Goal: Task Accomplishment & Management: Manage account settings

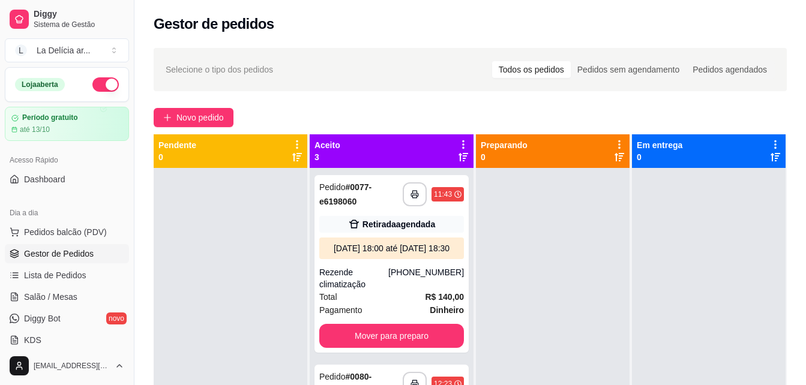
click at [236, 245] on div at bounding box center [231, 360] width 154 height 385
click at [410, 197] on icon "button" at bounding box center [414, 194] width 8 height 8
click at [239, 288] on div at bounding box center [231, 360] width 154 height 385
click at [234, 278] on div at bounding box center [231, 360] width 154 height 385
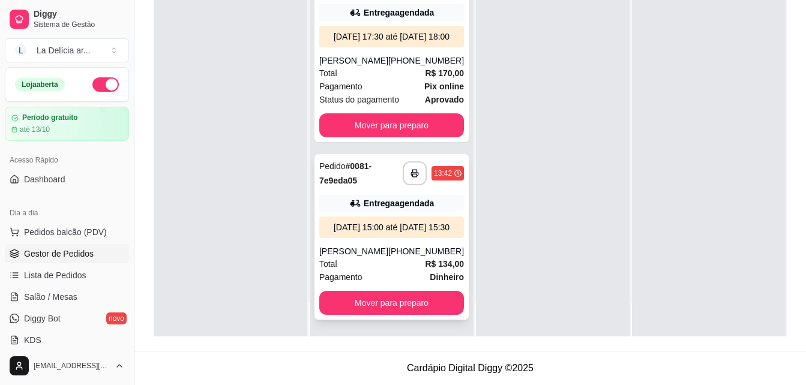
scroll to position [245, 0]
click at [410, 169] on icon "button" at bounding box center [414, 173] width 8 height 8
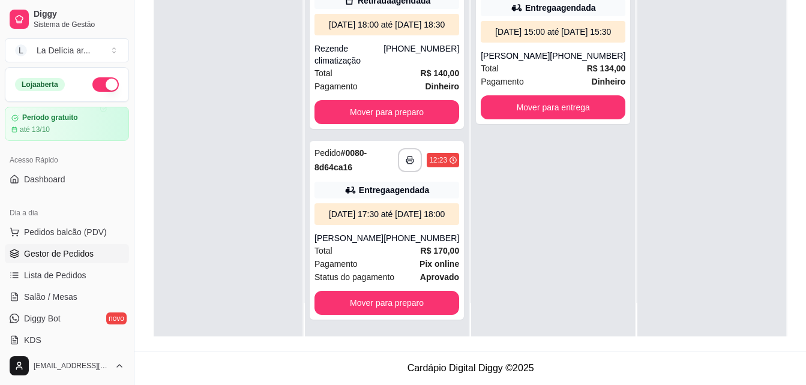
scroll to position [43, 0]
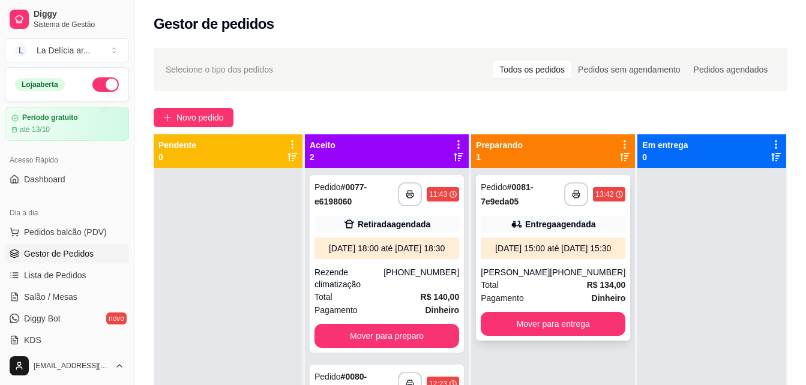
click at [524, 232] on div "Entrega agendada" at bounding box center [553, 224] width 145 height 17
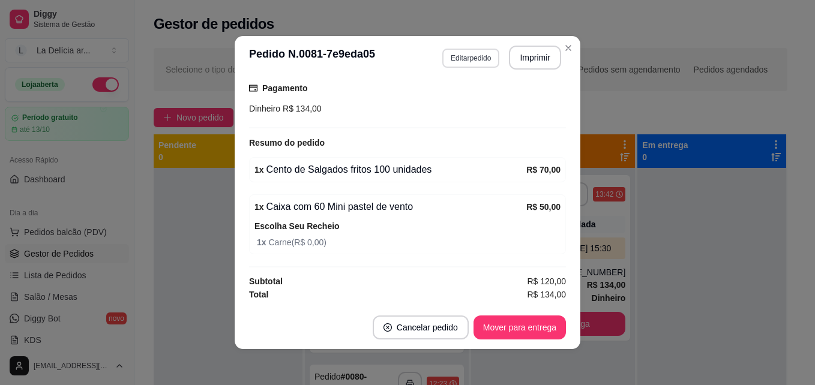
click at [463, 62] on button "Editar pedido" at bounding box center [470, 58] width 57 height 19
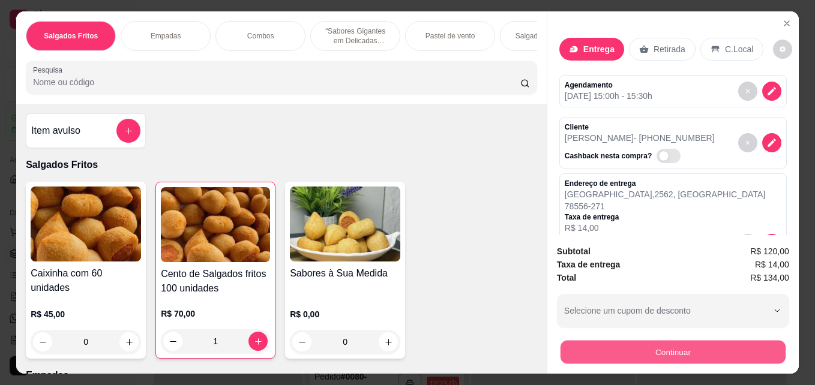
click at [691, 347] on button "Continuar" at bounding box center [672, 351] width 225 height 23
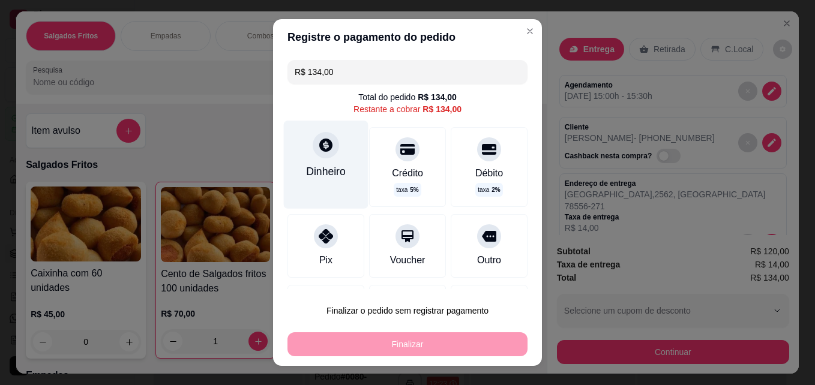
click at [313, 157] on div at bounding box center [326, 145] width 26 height 26
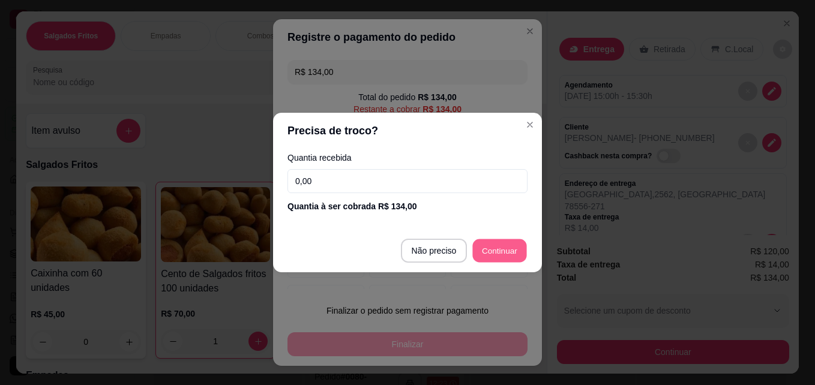
type input "R$ 0,00"
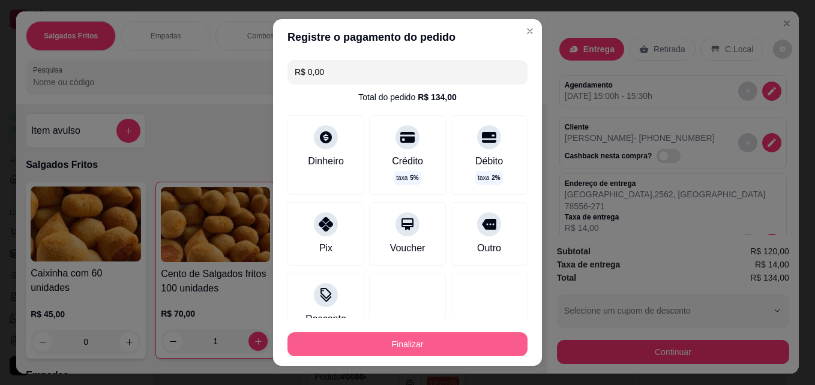
click at [439, 341] on button "Finalizar" at bounding box center [407, 344] width 240 height 24
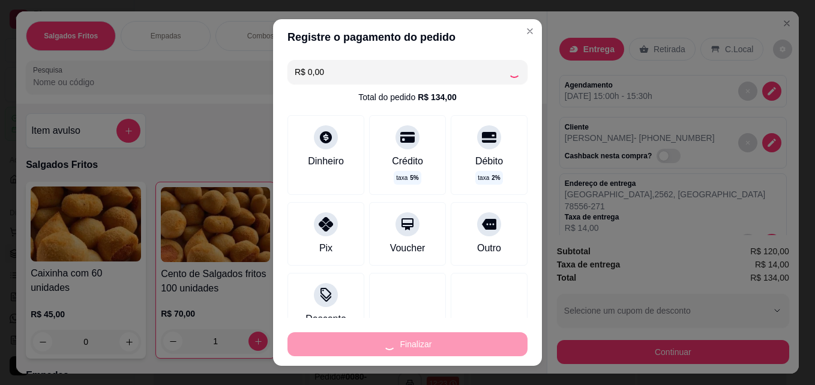
type input "0"
type input "-R$ 134,00"
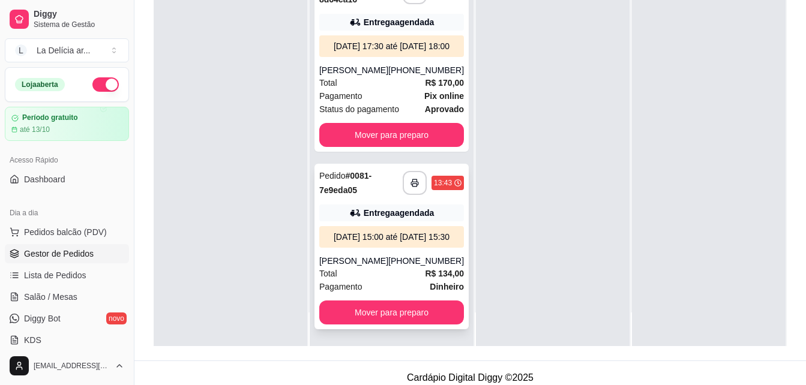
scroll to position [180, 0]
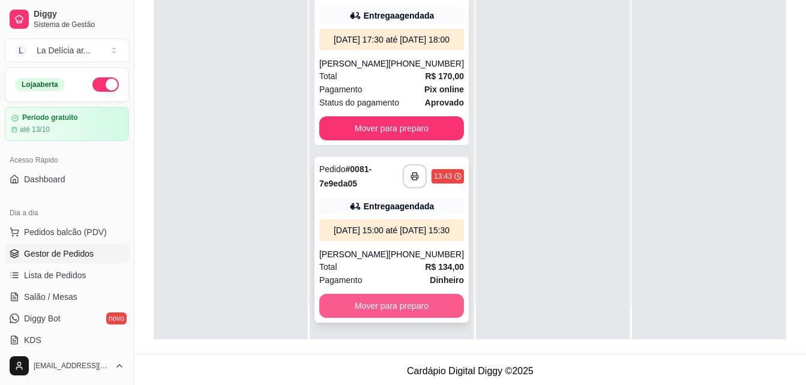
click at [386, 301] on button "Mover para preparo" at bounding box center [391, 306] width 145 height 24
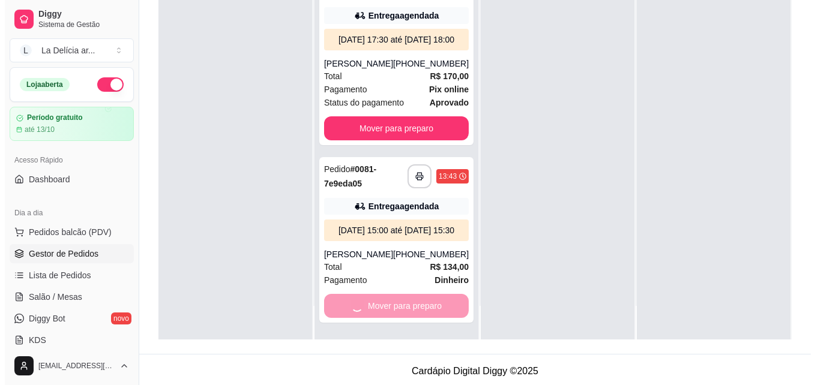
scroll to position [43, 0]
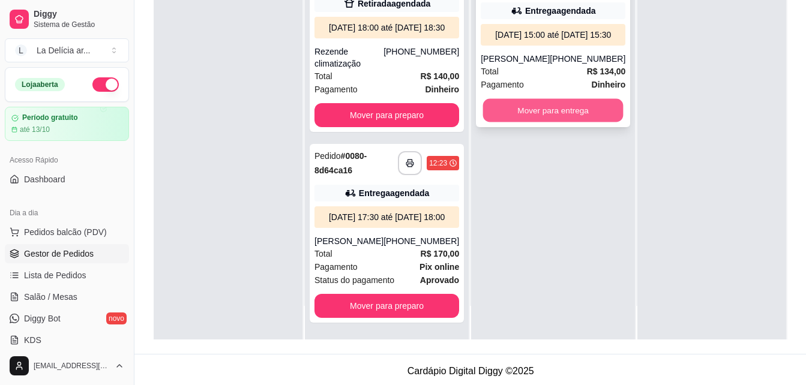
click at [570, 122] on button "Mover para entrega" at bounding box center [553, 110] width 140 height 23
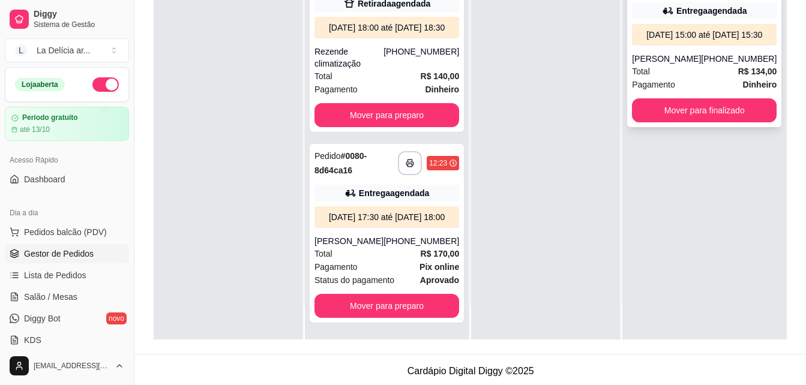
click at [694, 62] on div "**********" at bounding box center [704, 45] width 154 height 166
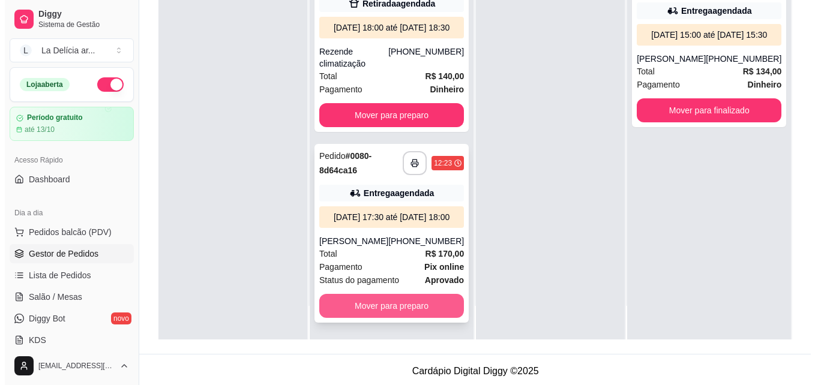
scroll to position [0, 0]
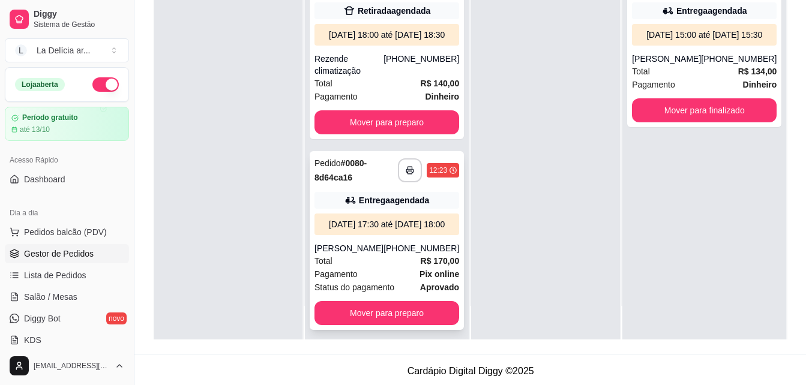
click at [373, 205] on div "Entrega agendada" at bounding box center [386, 200] width 145 height 17
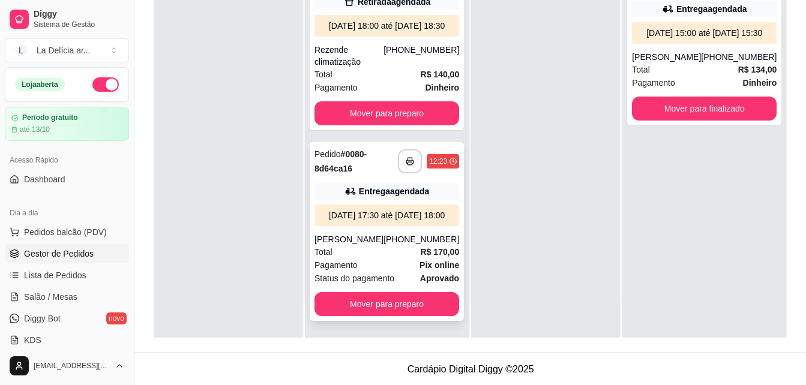
scroll to position [183, 0]
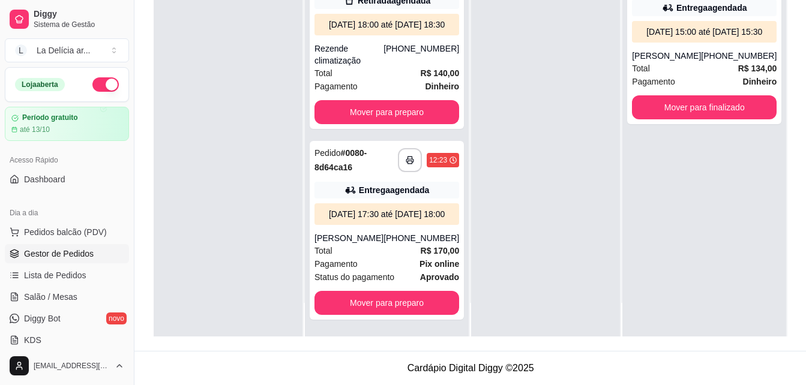
click at [256, 168] on div at bounding box center [228, 143] width 149 height 385
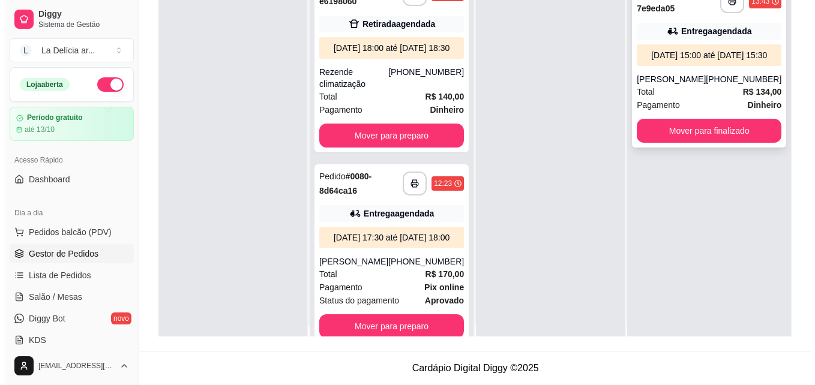
scroll to position [0, 0]
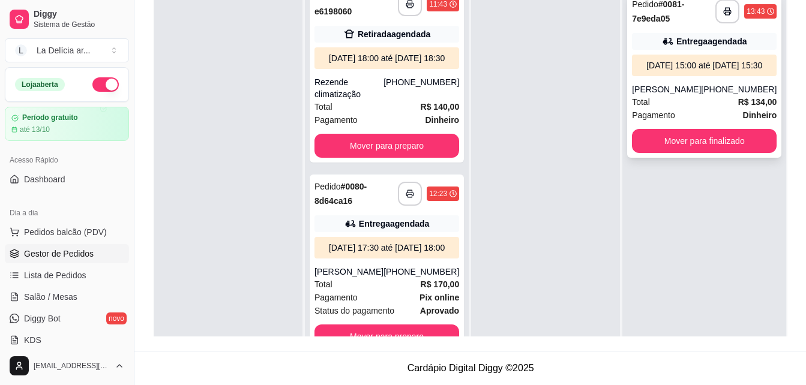
click at [697, 71] on div "[DATE] 15:00 até [DATE] 15:30" at bounding box center [704, 65] width 135 height 12
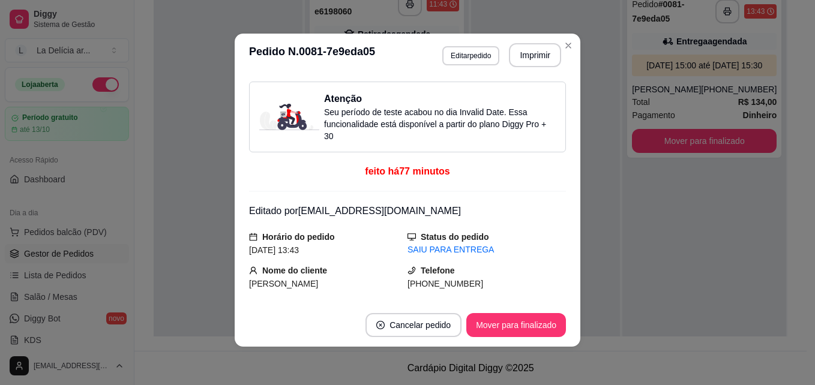
click at [419, 247] on div "SAIU PARA ENTREGA" at bounding box center [486, 250] width 158 height 13
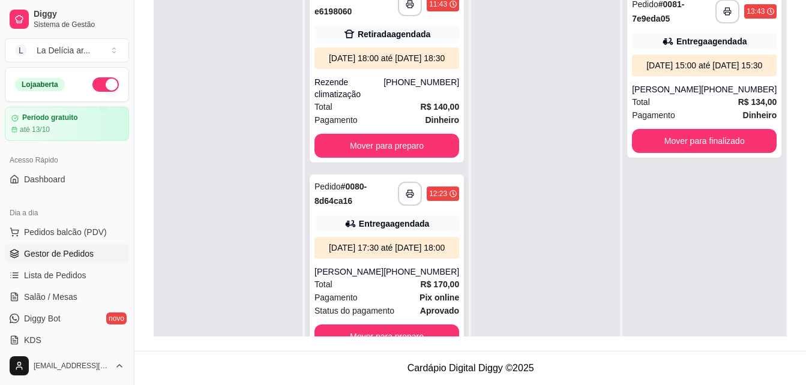
click at [376, 242] on div "[DATE] 17:30 até [DATE] 18:00" at bounding box center [386, 248] width 135 height 12
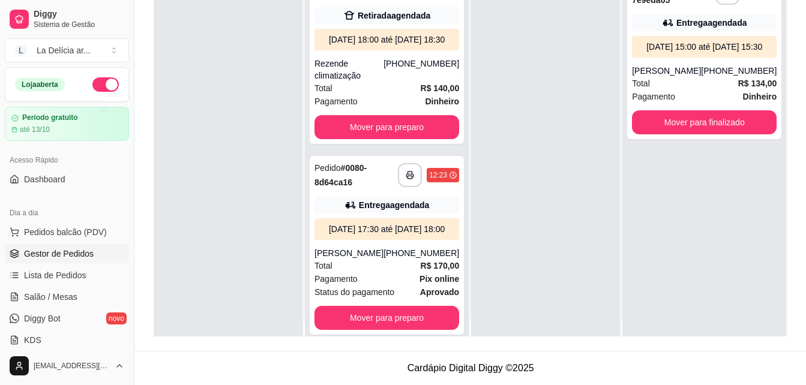
scroll to position [34, 0]
